Goal: Transaction & Acquisition: Book appointment/travel/reservation

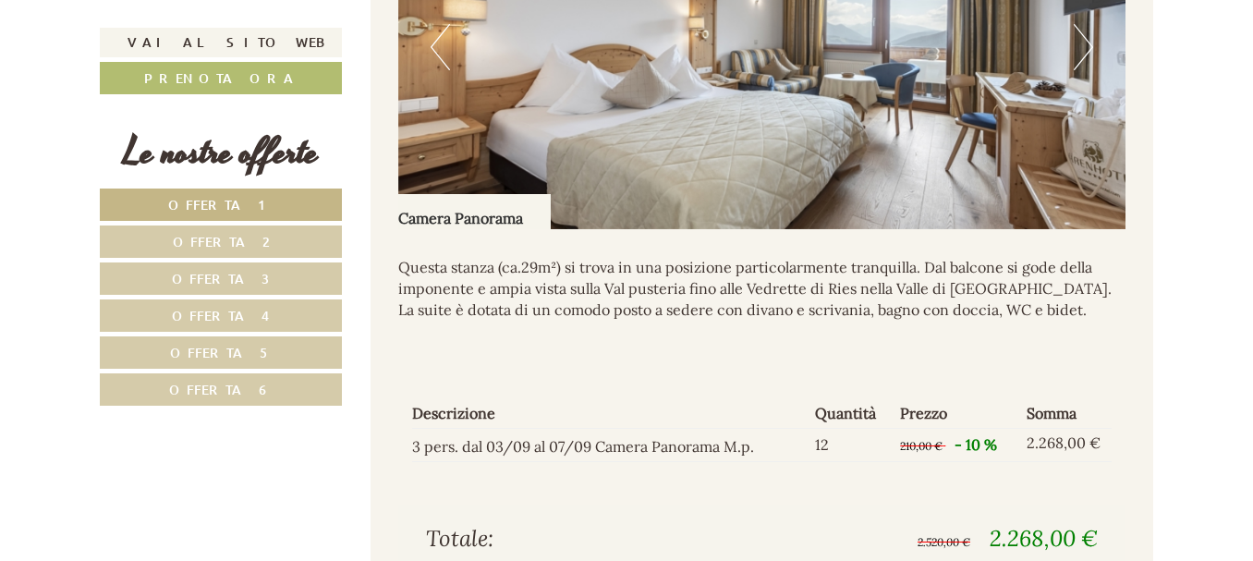
scroll to position [2558, 0]
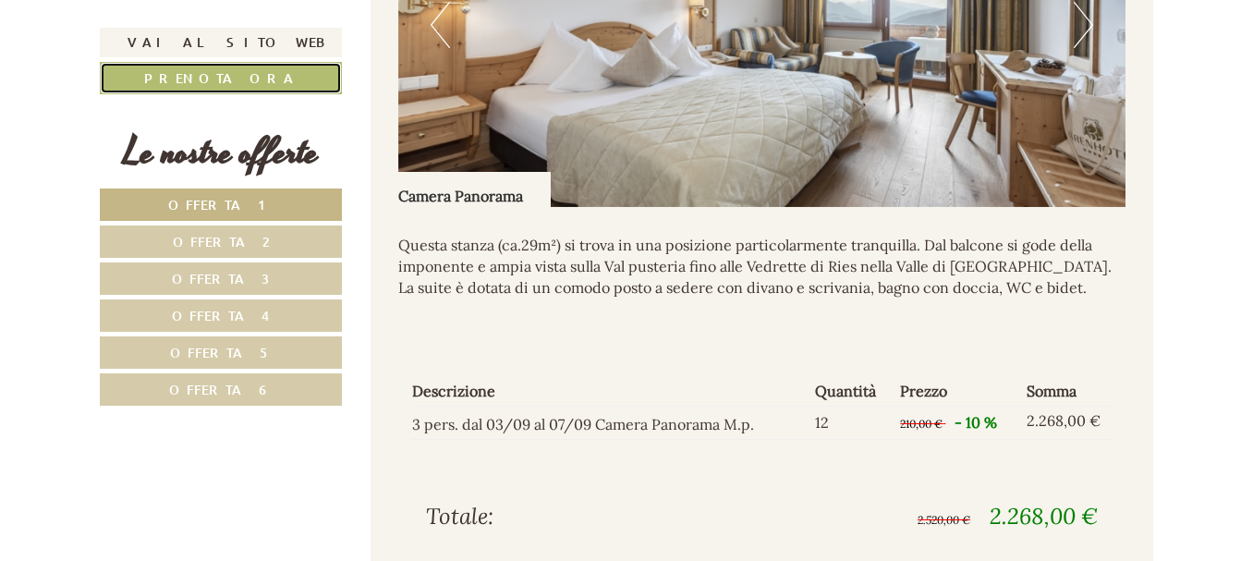
click at [228, 81] on link "Prenota ora" at bounding box center [221, 78] width 242 height 32
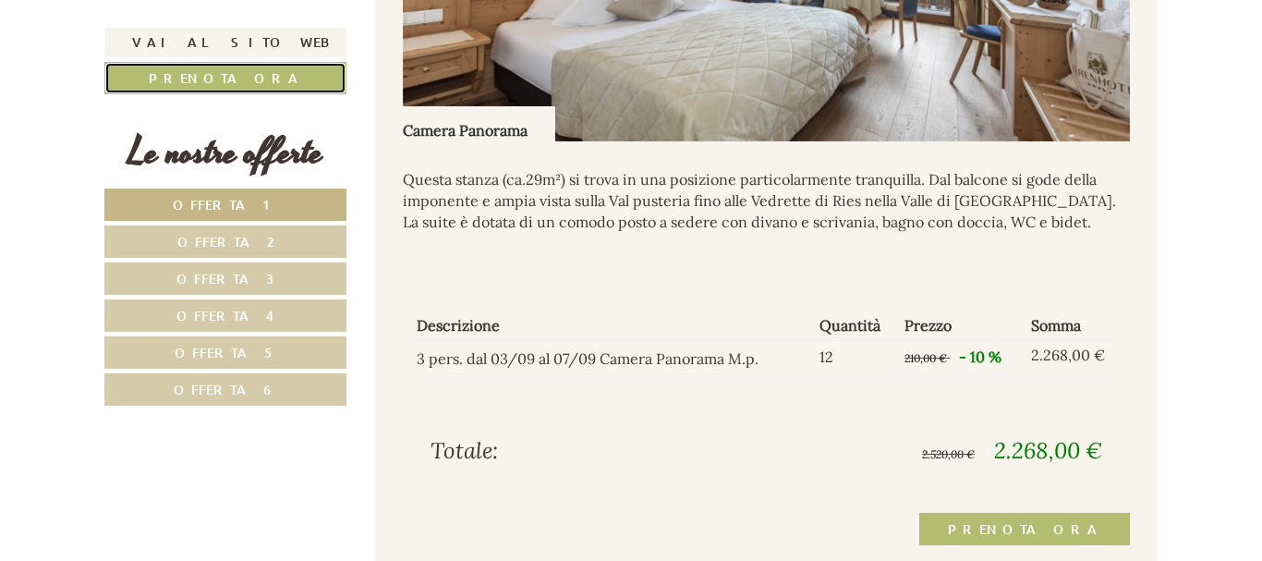
scroll to position [2756, 0]
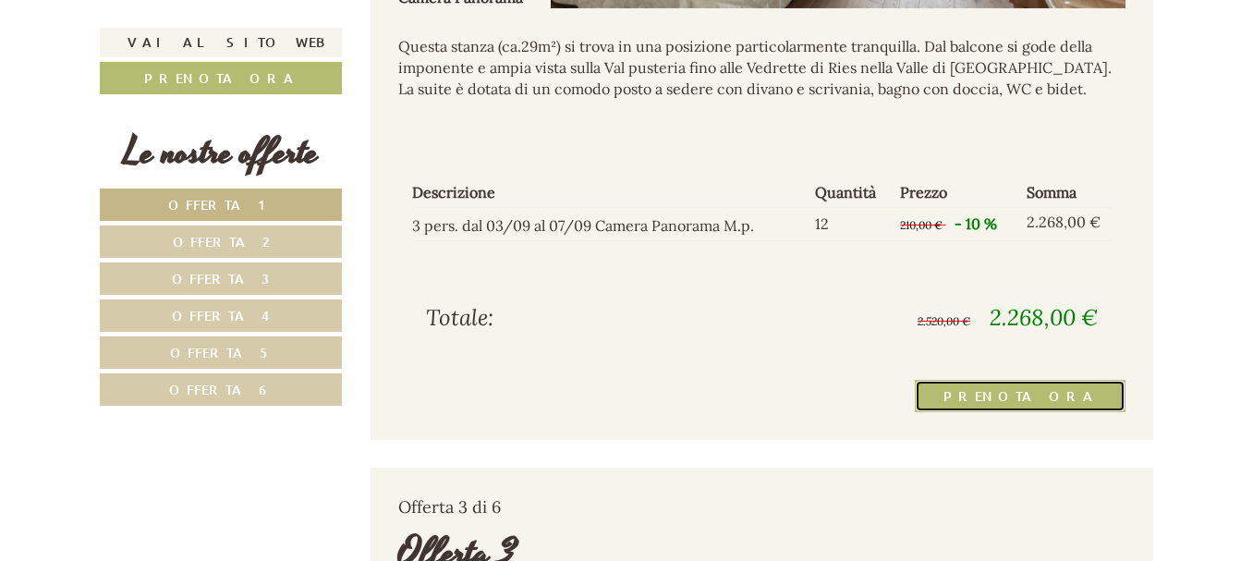
click at [1048, 397] on link "Prenota ora" at bounding box center [1020, 396] width 211 height 32
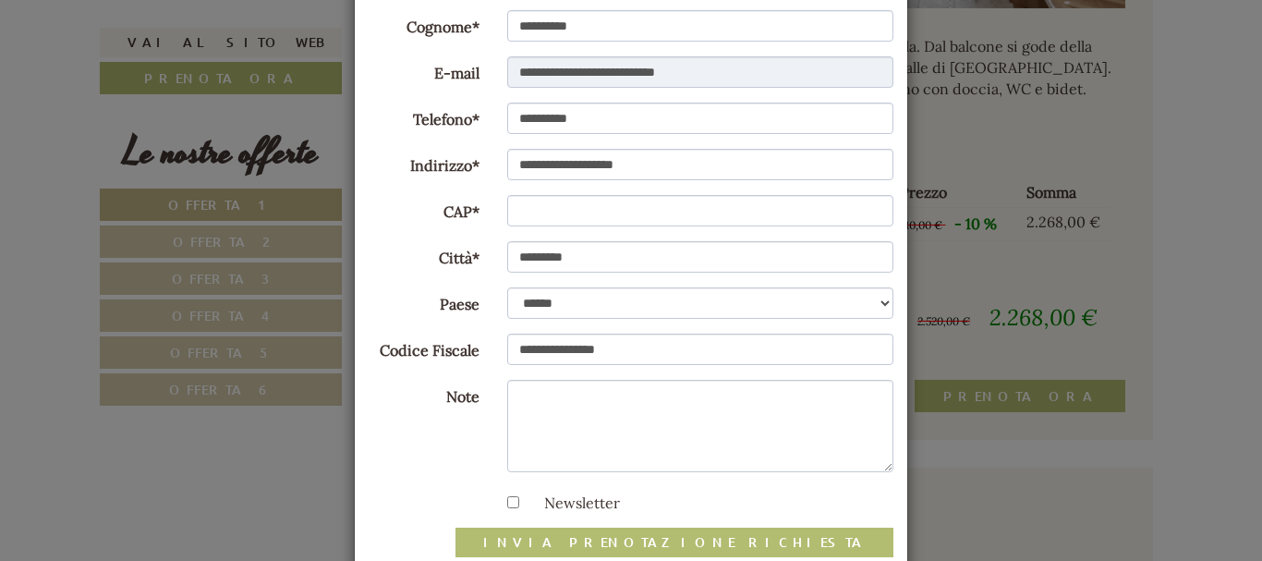
scroll to position [213, 0]
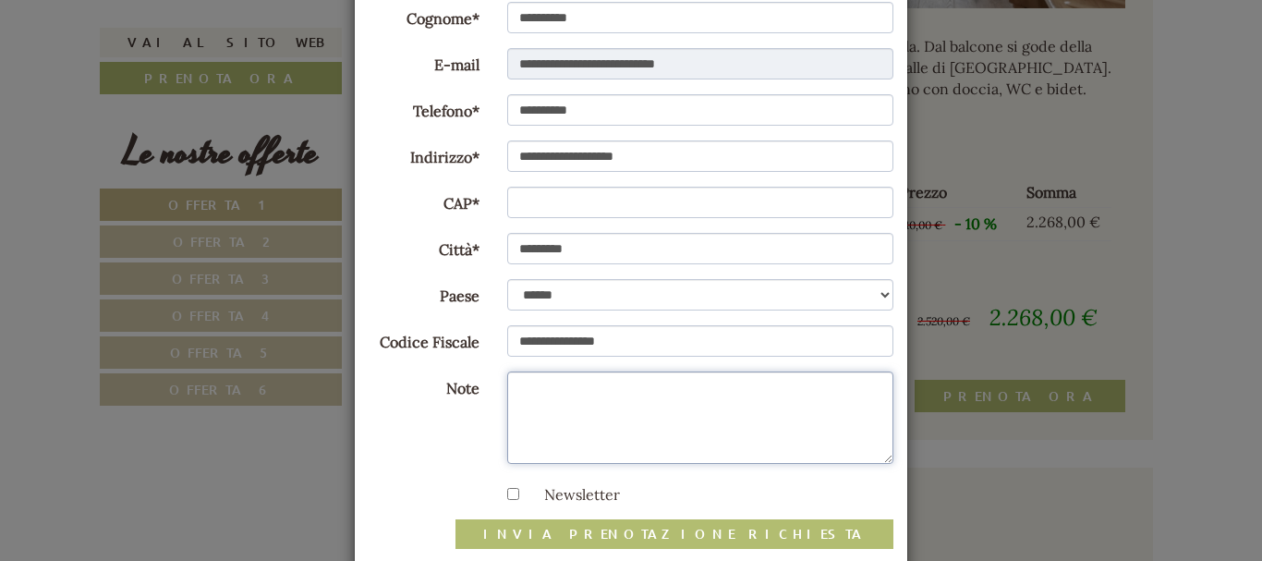
click at [512, 383] on textarea "Note" at bounding box center [700, 417] width 387 height 92
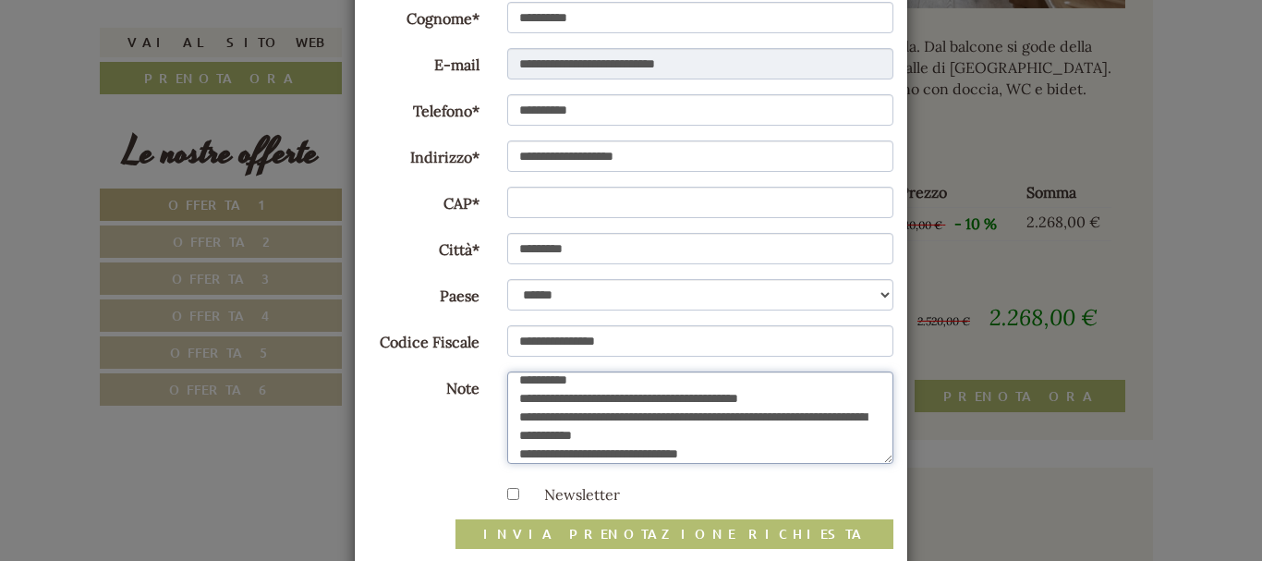
scroll to position [25, 0]
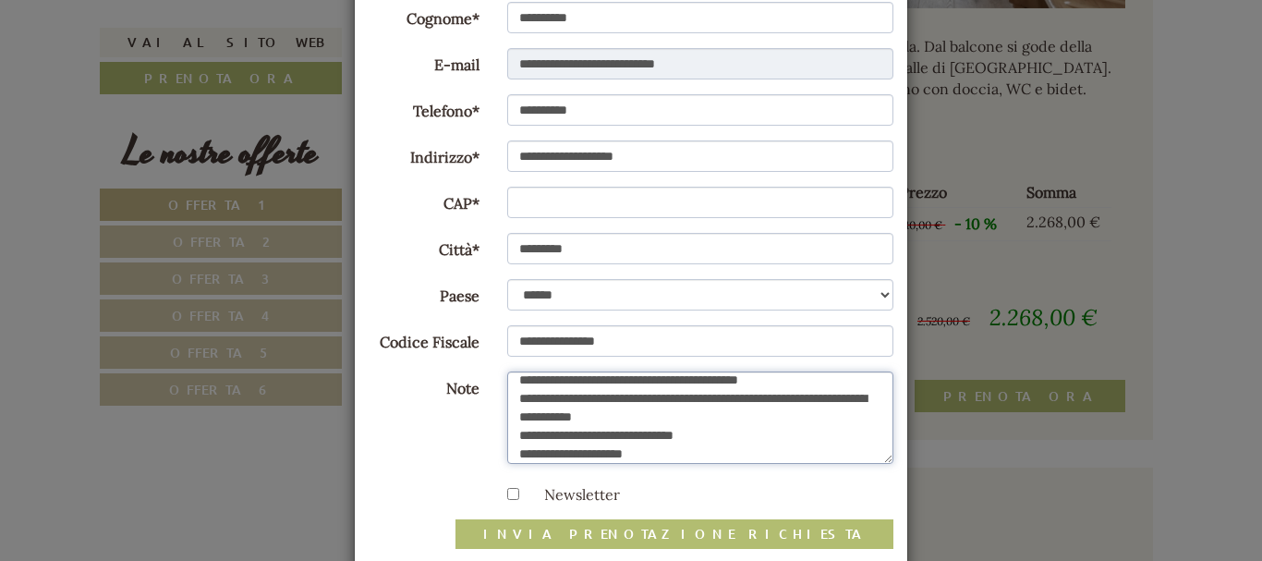
type textarea "**********"
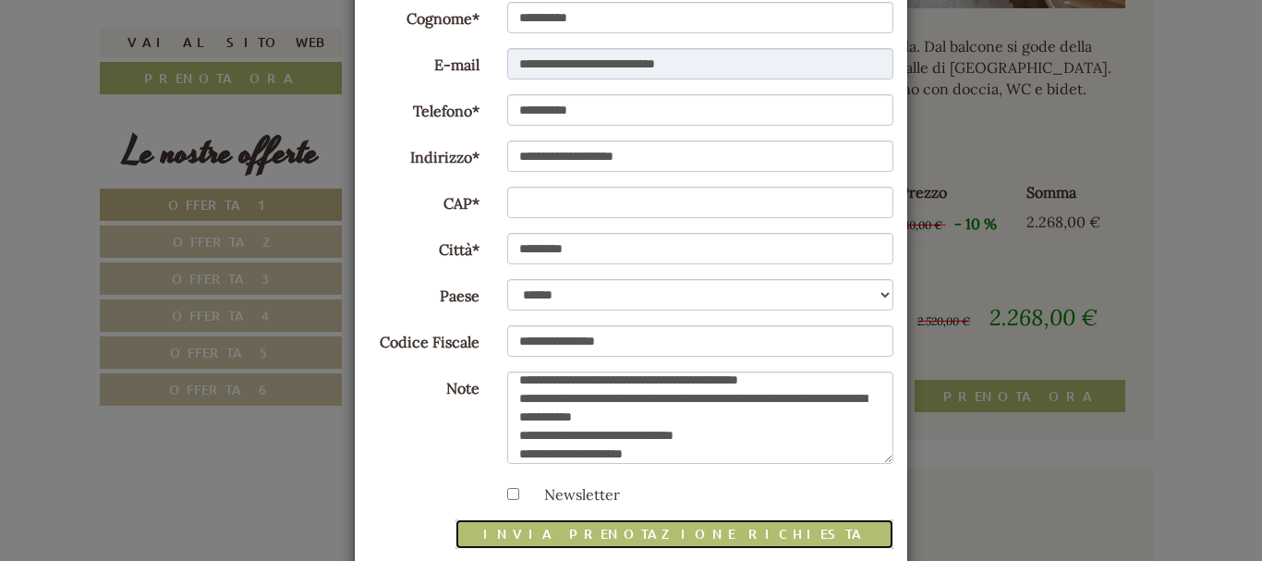
click at [735, 534] on button "invia prenotazione richiesta" at bounding box center [675, 534] width 438 height 30
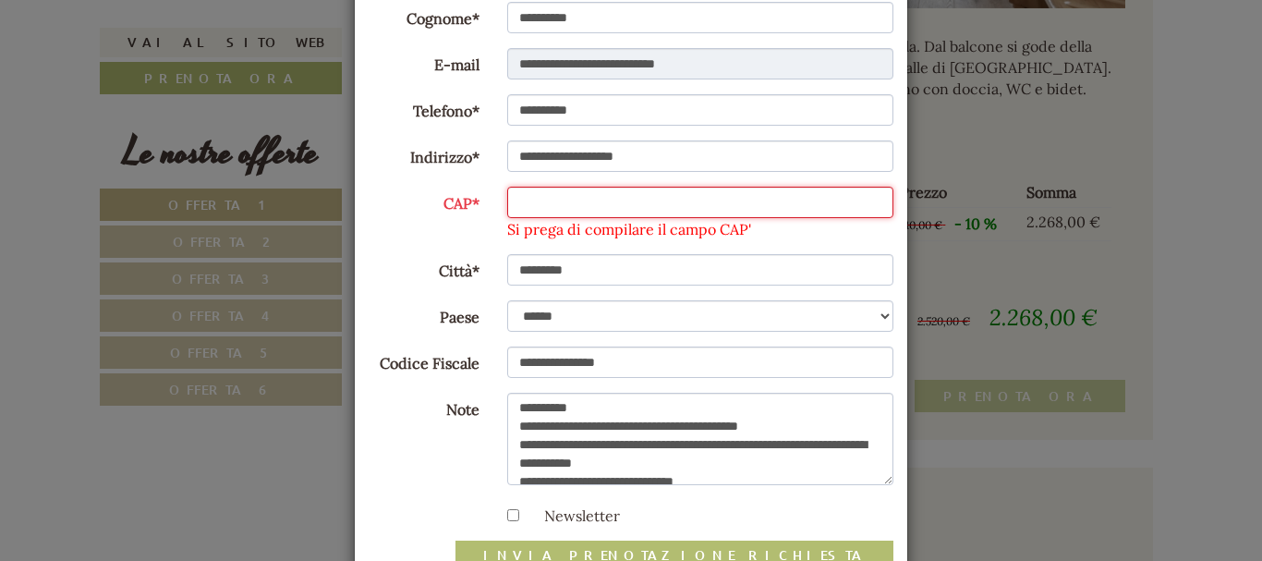
click at [511, 200] on input "CAP*" at bounding box center [700, 202] width 387 height 31
type input "*****"
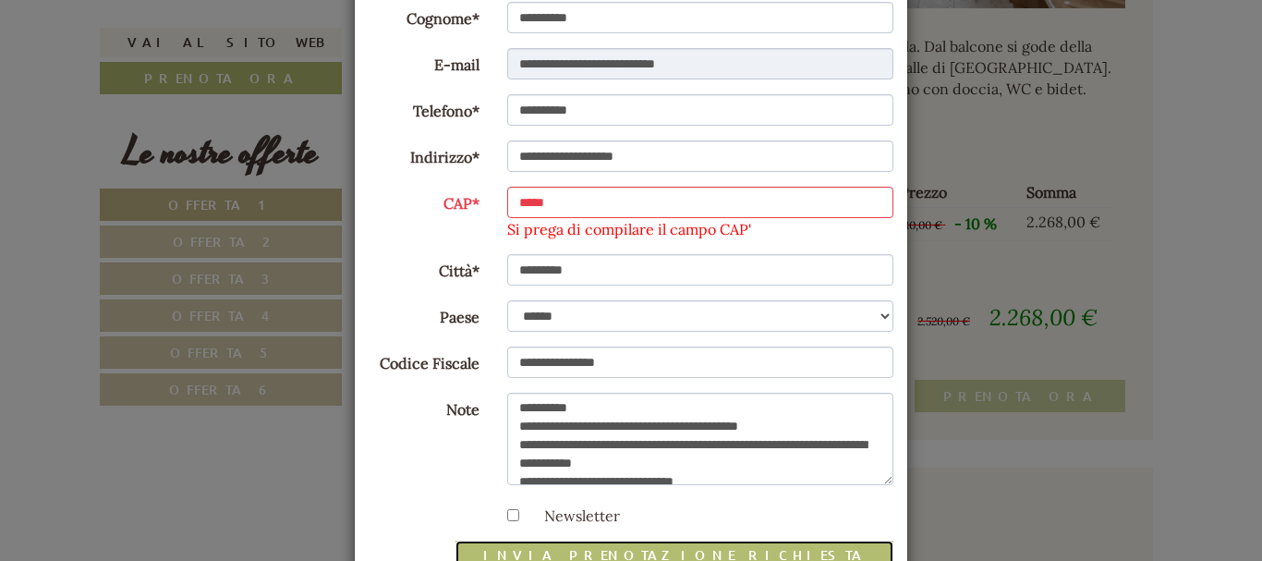
click at [744, 550] on button "invia prenotazione richiesta" at bounding box center [675, 556] width 438 height 30
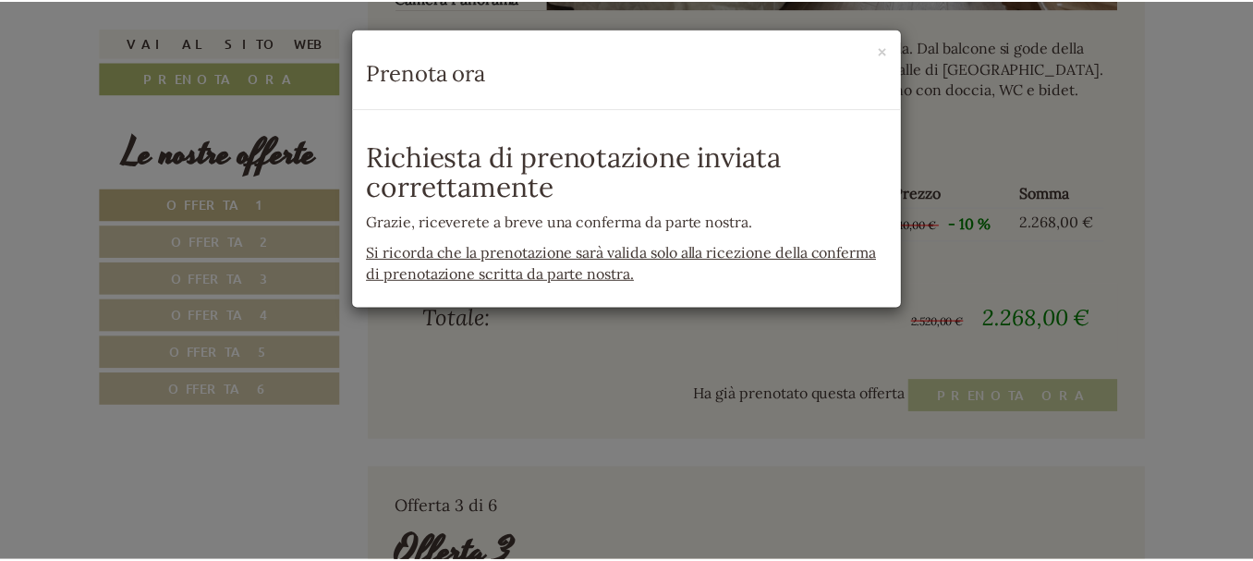
scroll to position [0, 0]
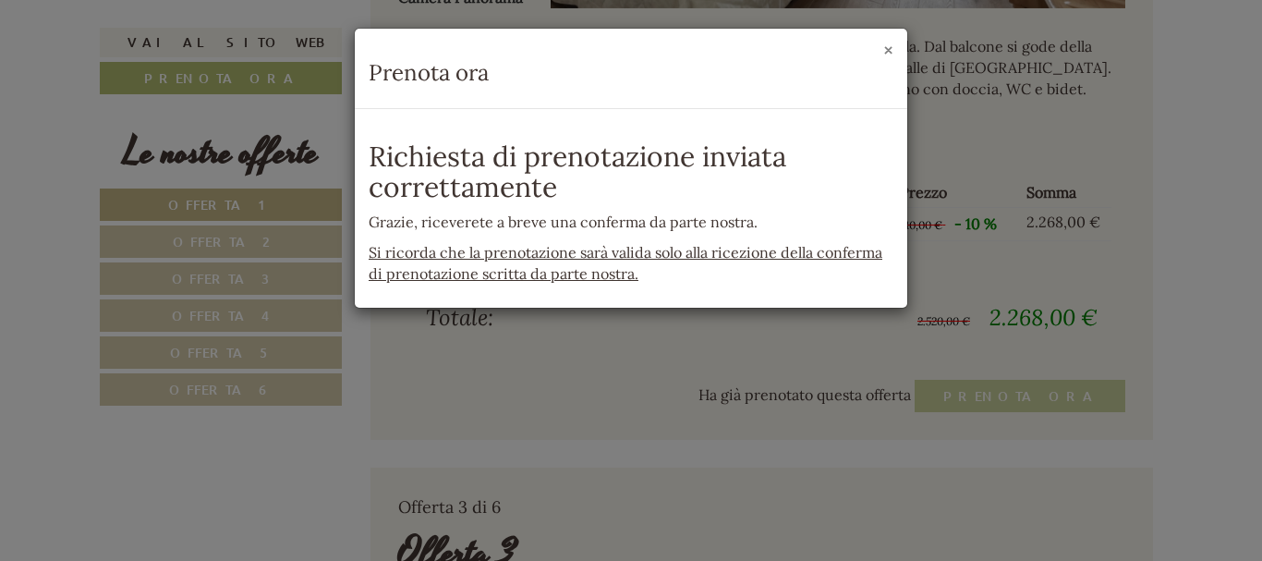
click at [887, 49] on button "×" at bounding box center [888, 50] width 10 height 19
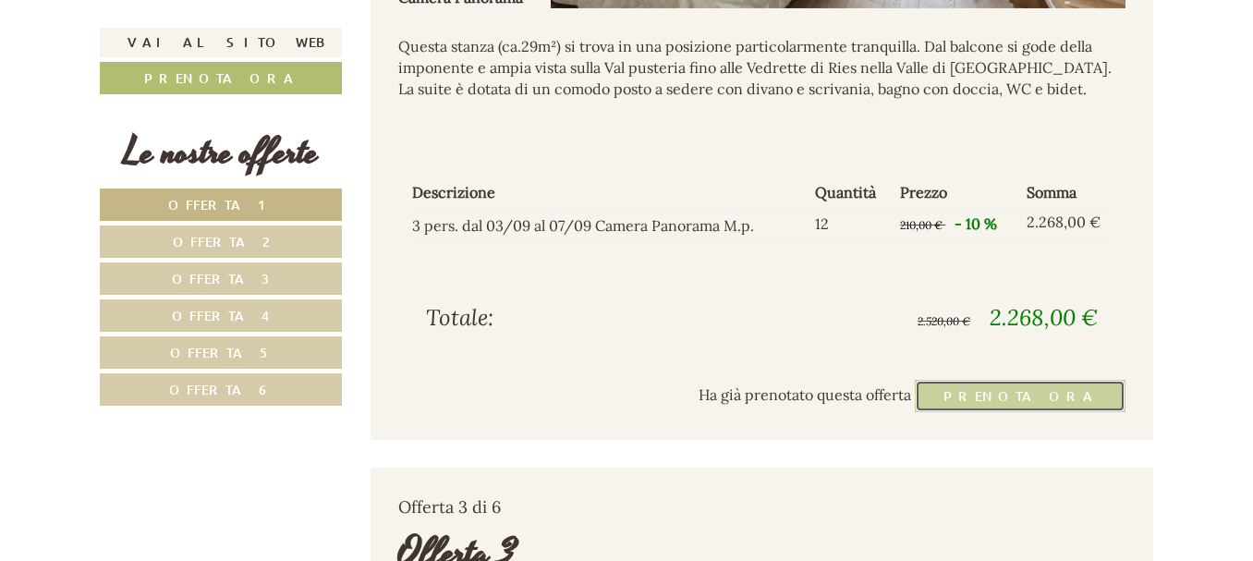
scroll to position [2558, 0]
